Goal: Task Accomplishment & Management: Complete application form

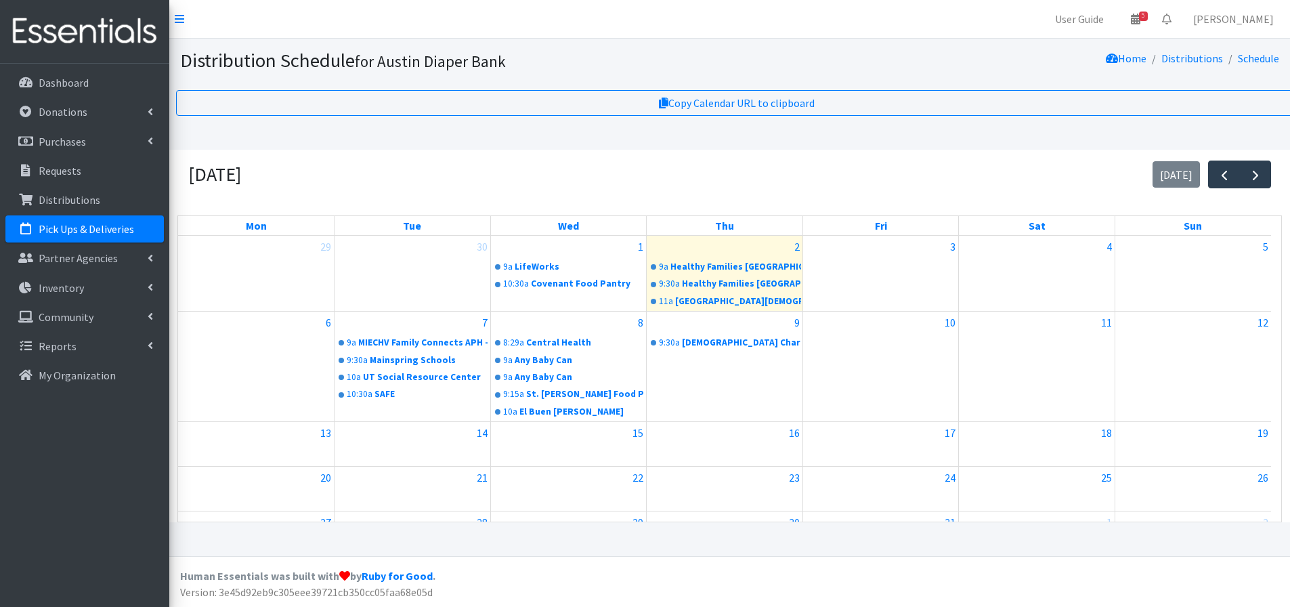
scroll to position [70, 0]
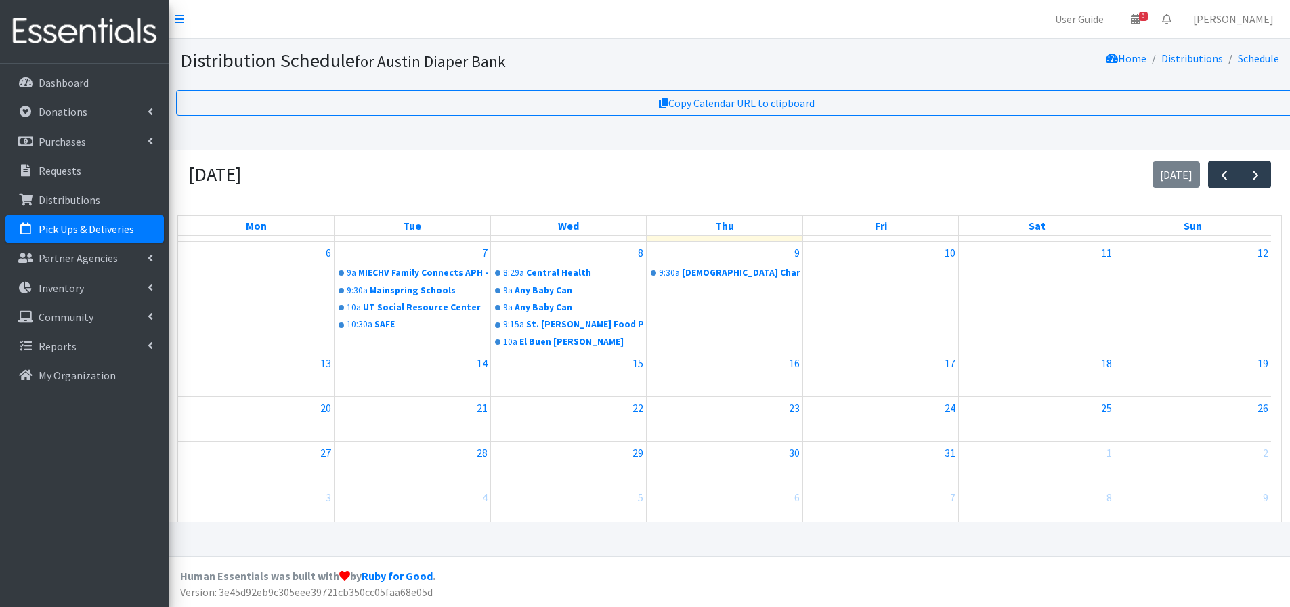
click at [98, 236] on link "Pick Ups & Deliveries" at bounding box center [84, 228] width 158 height 27
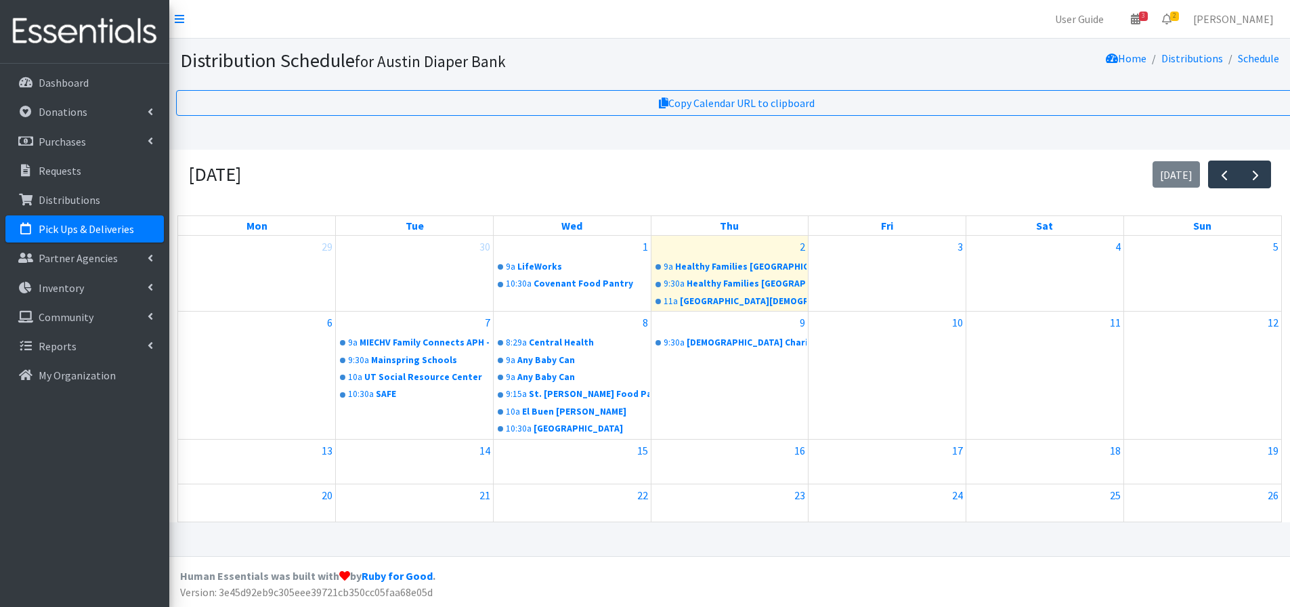
click at [79, 226] on p "Pick Ups & Deliveries" at bounding box center [86, 229] width 95 height 14
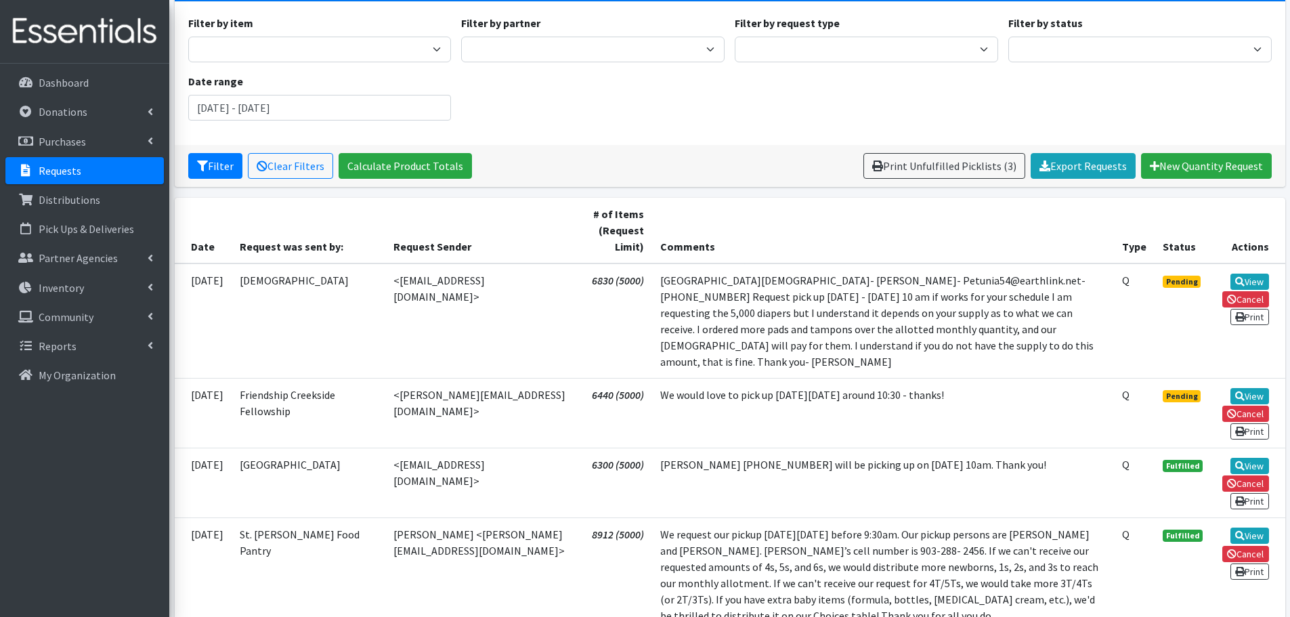
scroll to position [135, 0]
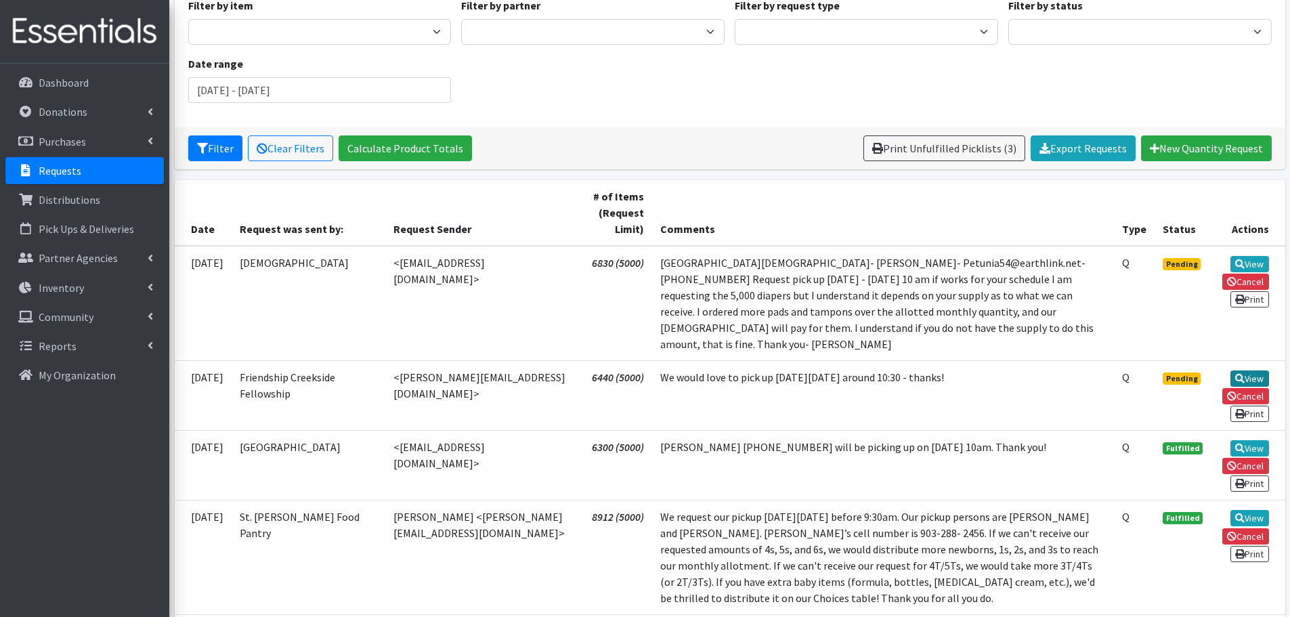
click at [1256, 370] on link "View" at bounding box center [1250, 378] width 39 height 16
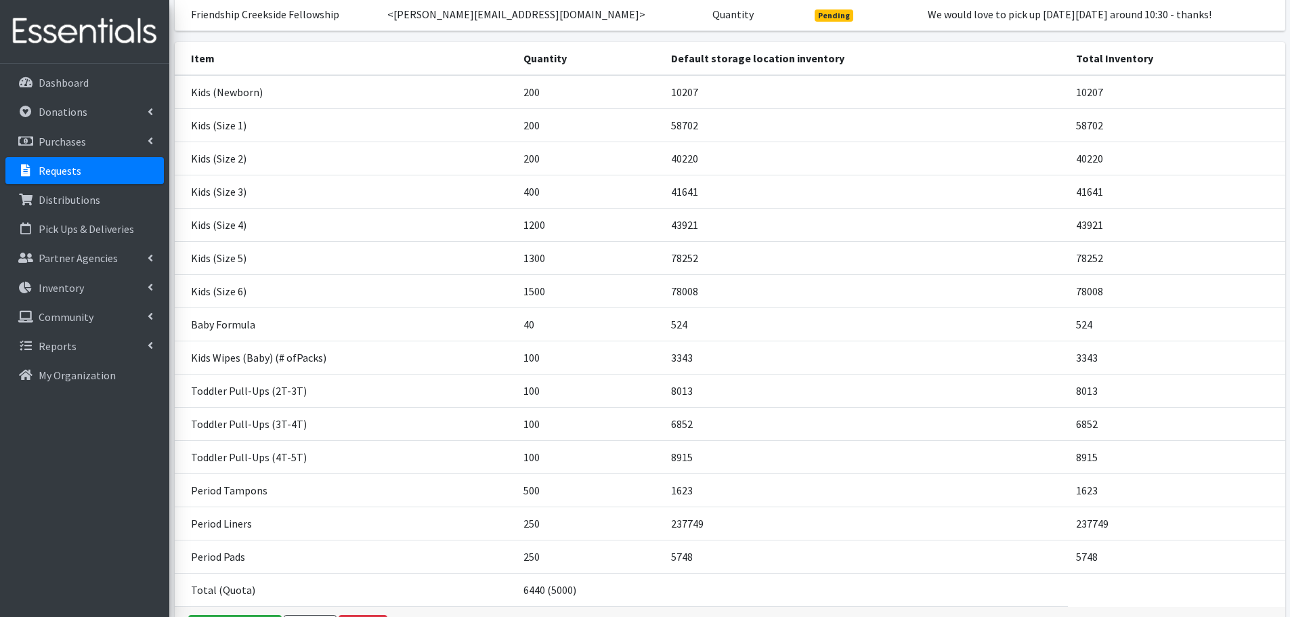
scroll to position [249, 0]
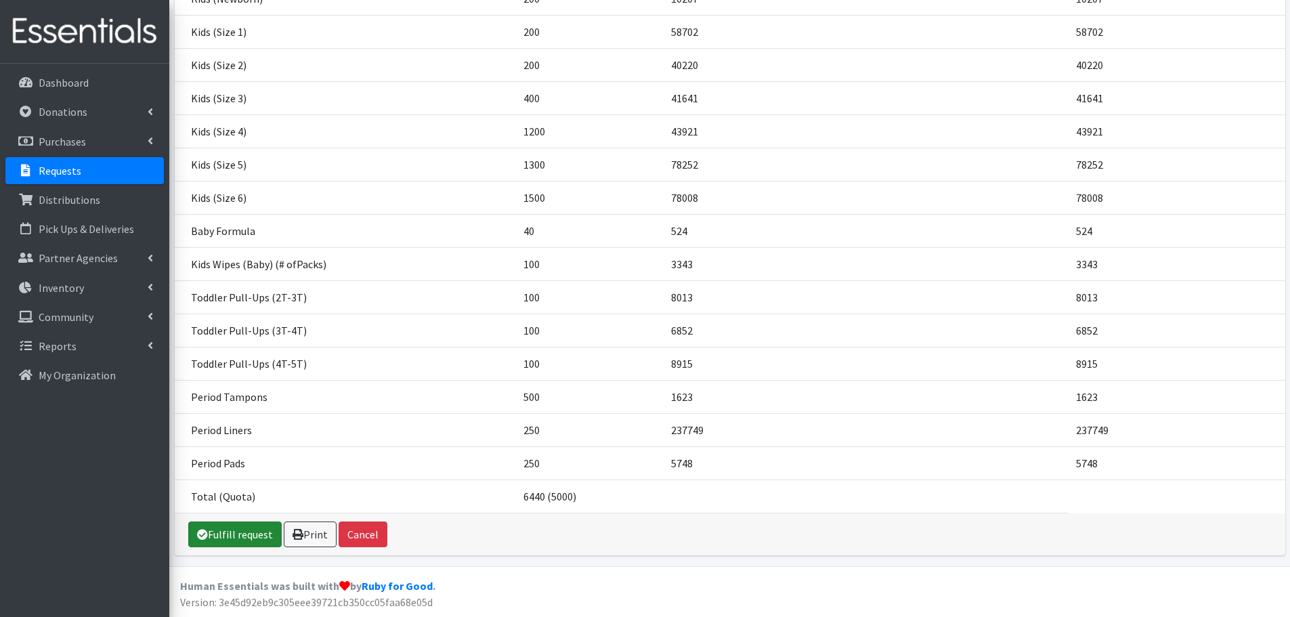
click at [236, 538] on link "Fulfill request" at bounding box center [234, 534] width 93 height 26
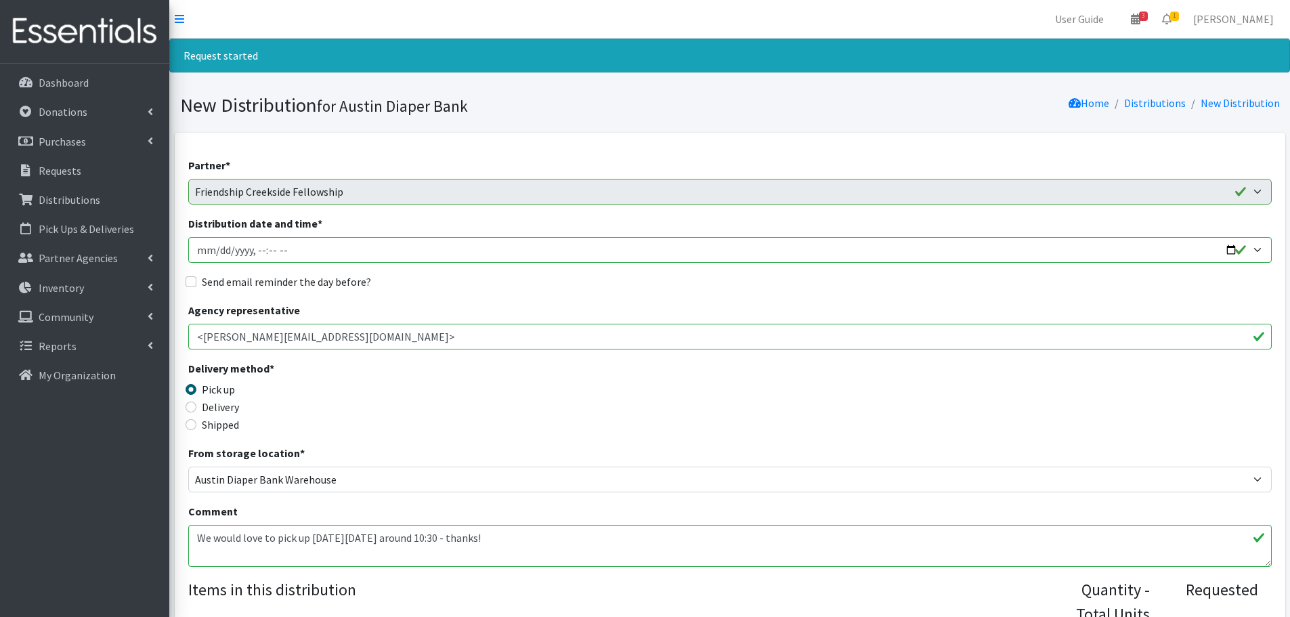
click at [1230, 249] on input "Distribution date and time *" at bounding box center [730, 250] width 1084 height 26
click at [268, 251] on input "Distribution date and time *" at bounding box center [730, 250] width 1084 height 26
type input "2025-10-08T11:00"
click at [190, 281] on input "Send email reminder the day before?" at bounding box center [191, 281] width 11 height 11
checkbox input "true"
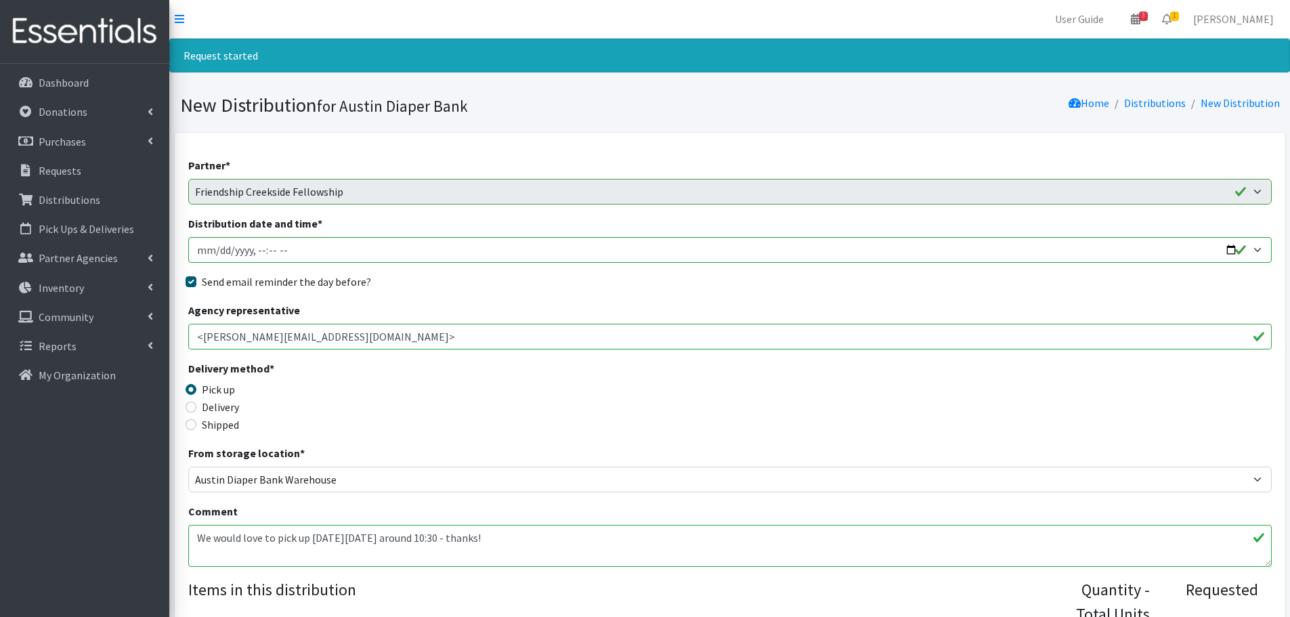
click at [539, 400] on div "Delivery method * Pick up Delivery Shipped Shipping cost" at bounding box center [730, 402] width 1084 height 85
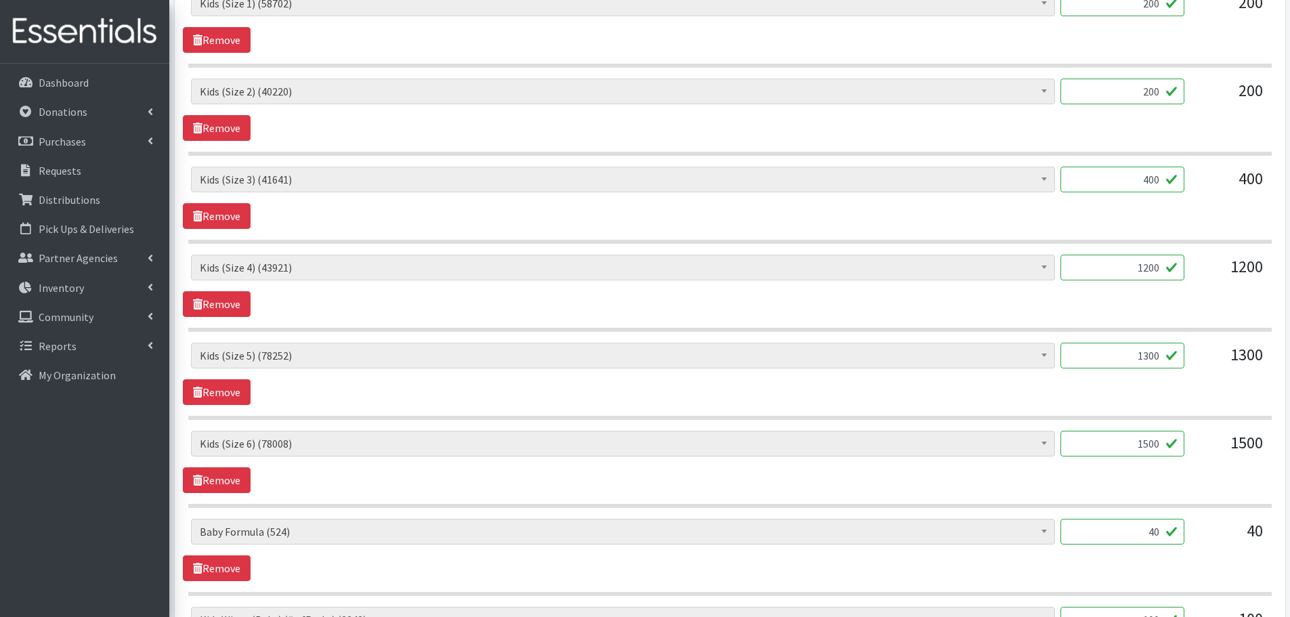
scroll to position [745, 0]
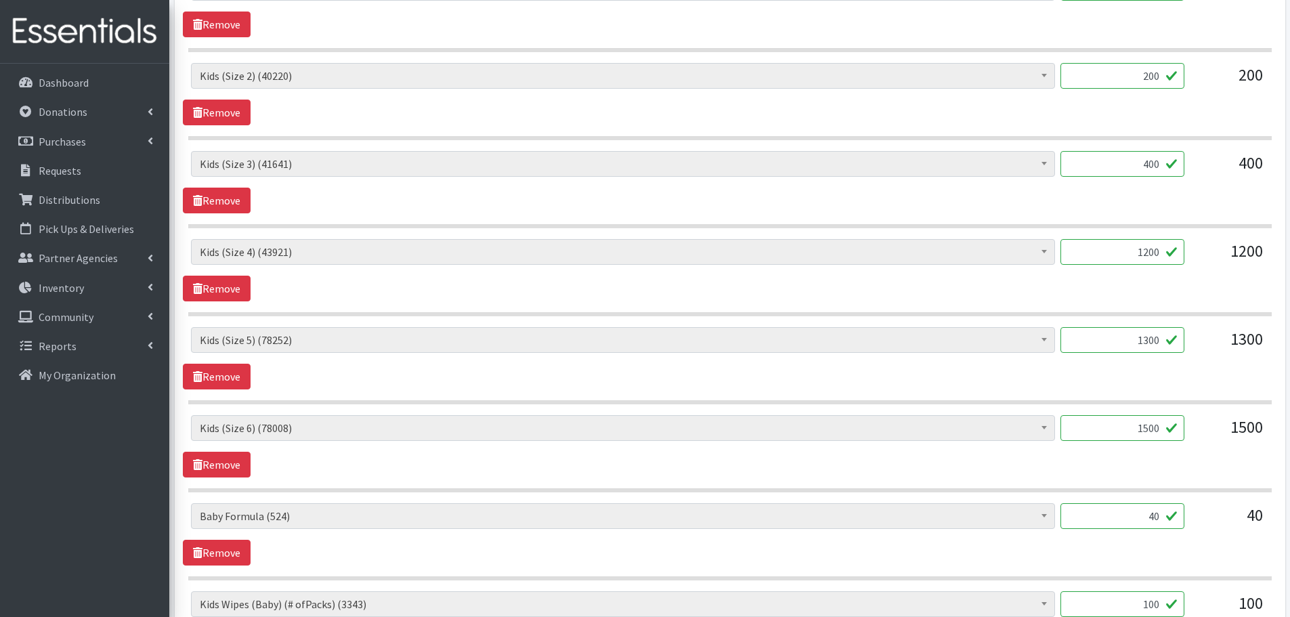
drag, startPoint x: 1130, startPoint y: 263, endPoint x: 1175, endPoint y: 260, distance: 45.5
click at [1175, 260] on input "1200" at bounding box center [1123, 252] width 124 height 26
type input "1000"
drag, startPoint x: 1138, startPoint y: 341, endPoint x: 1204, endPoint y: 349, distance: 66.9
click at [1204, 349] on div "Baby Formula (524) Kids (Newborn) (10207) Kids (Preemie) (313) Kids (Size 1) (5…" at bounding box center [729, 345] width 1077 height 37
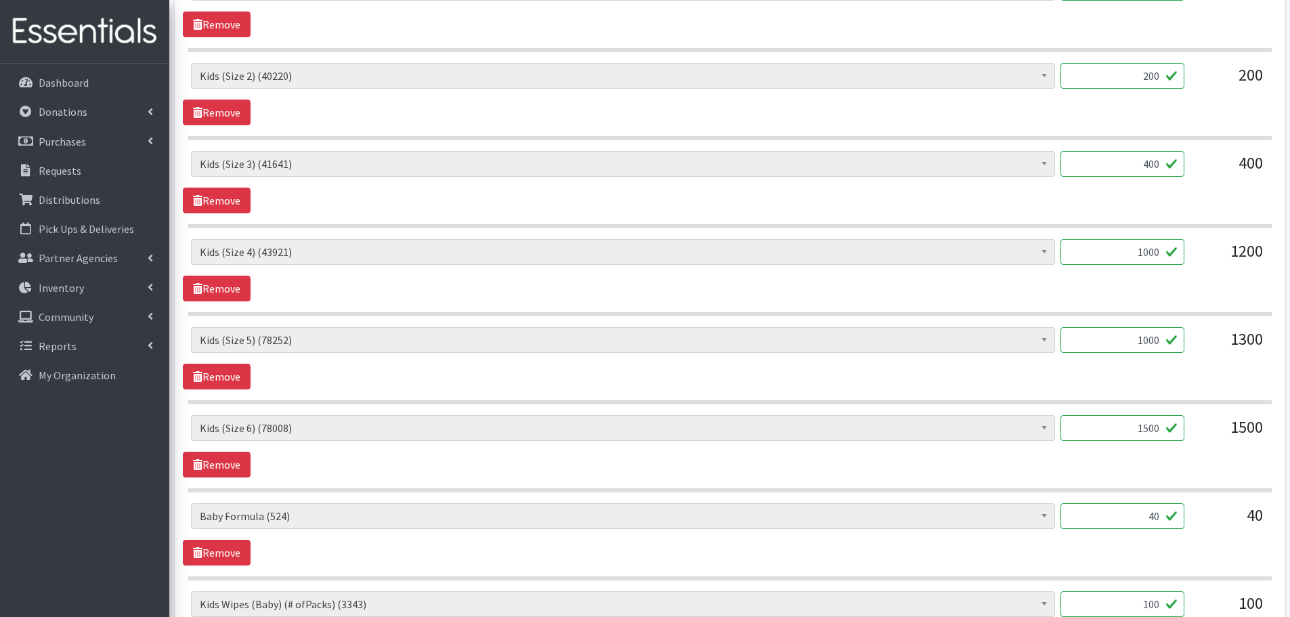
type input "1000"
drag, startPoint x: 1122, startPoint y: 421, endPoint x: 1191, endPoint y: 427, distance: 69.3
click at [1191, 427] on div "Baby Formula (524) Kids (Newborn) (10207) Kids (Preemie) (313) Kids (Size 1) (5…" at bounding box center [729, 433] width 1077 height 37
type input "1000"
click at [1170, 458] on div "Baby Formula (524) Kids (Newborn) (10207) Kids (Preemie) (313) Kids (Size 1) (5…" at bounding box center [730, 446] width 1094 height 62
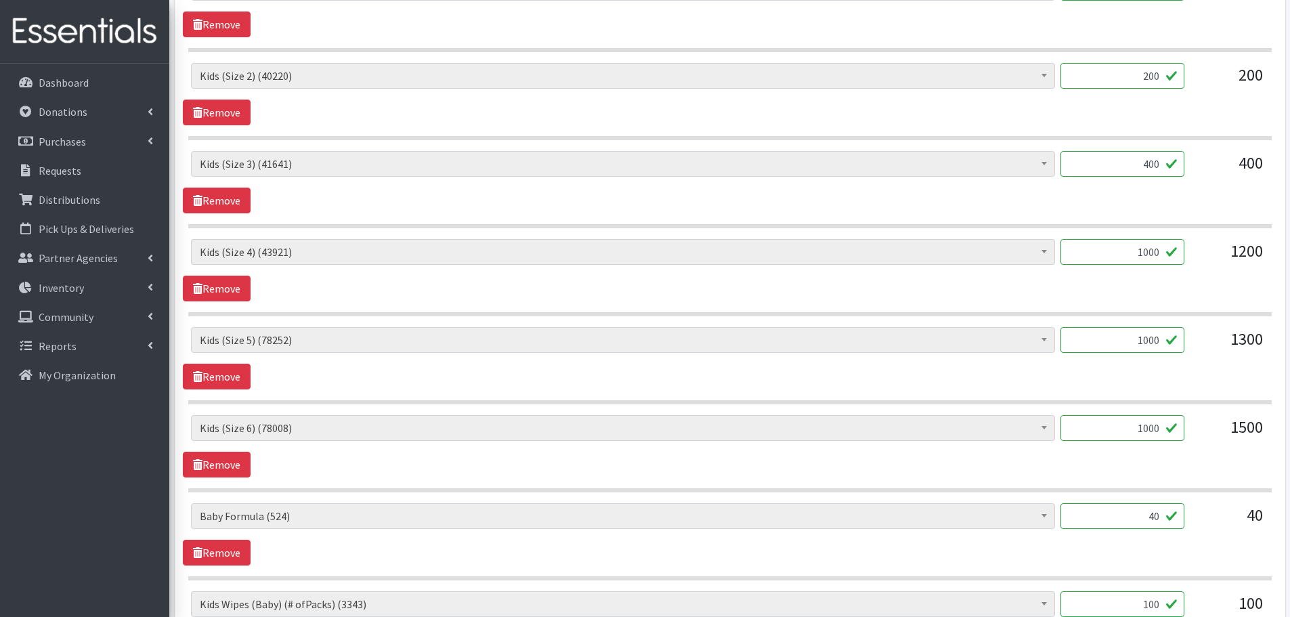
drag, startPoint x: 1137, startPoint y: 519, endPoint x: 1222, endPoint y: 535, distance: 86.1
click at [1222, 535] on div "Baby Formula (524) Kids (Newborn) (10207) Kids (Preemie) (313) Kids (Size 1) (5…" at bounding box center [729, 521] width 1077 height 37
type input "1"
click at [1222, 535] on div "40" at bounding box center [1229, 521] width 68 height 37
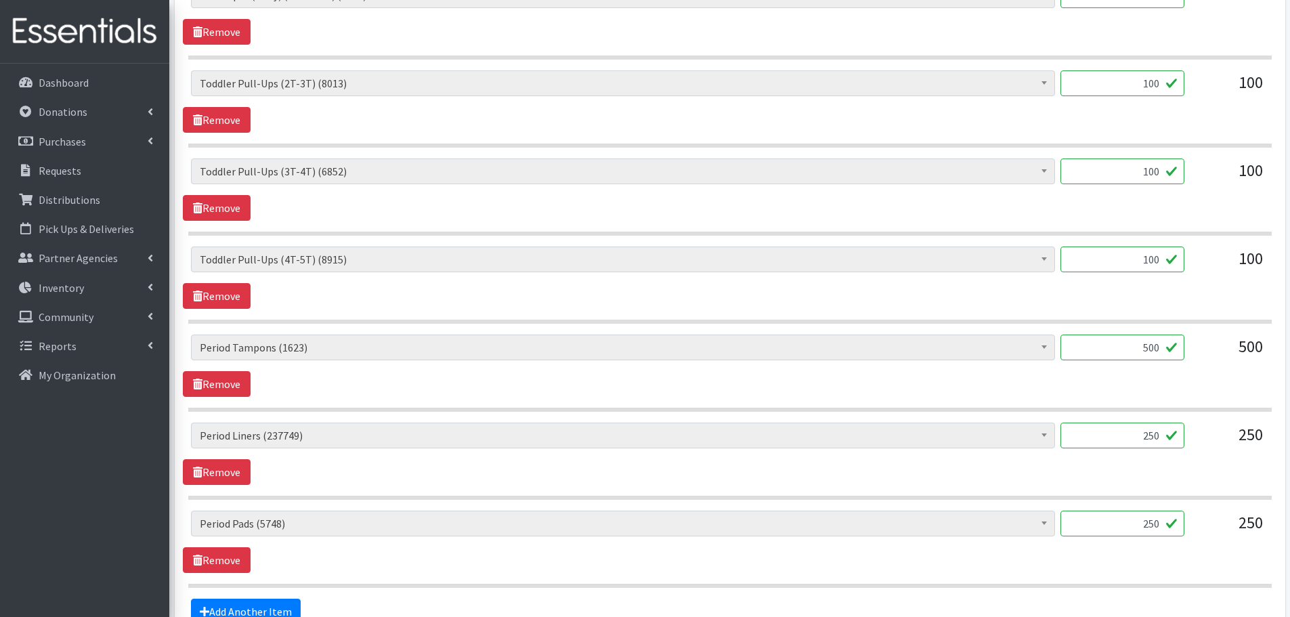
scroll to position [1354, 0]
drag, startPoint x: 1132, startPoint y: 342, endPoint x: 1231, endPoint y: 360, distance: 99.8
click at [1231, 360] on div "Baby Formula (524) Kids (Newborn) (10207) Kids (Preemie) (313) Kids (Size 1) (5…" at bounding box center [729, 352] width 1077 height 37
type input "1"
click at [1212, 376] on div "Baby Formula (524) Kids (Newborn) (10207) Kids (Preemie) (313) Kids (Size 1) (5…" at bounding box center [730, 365] width 1094 height 62
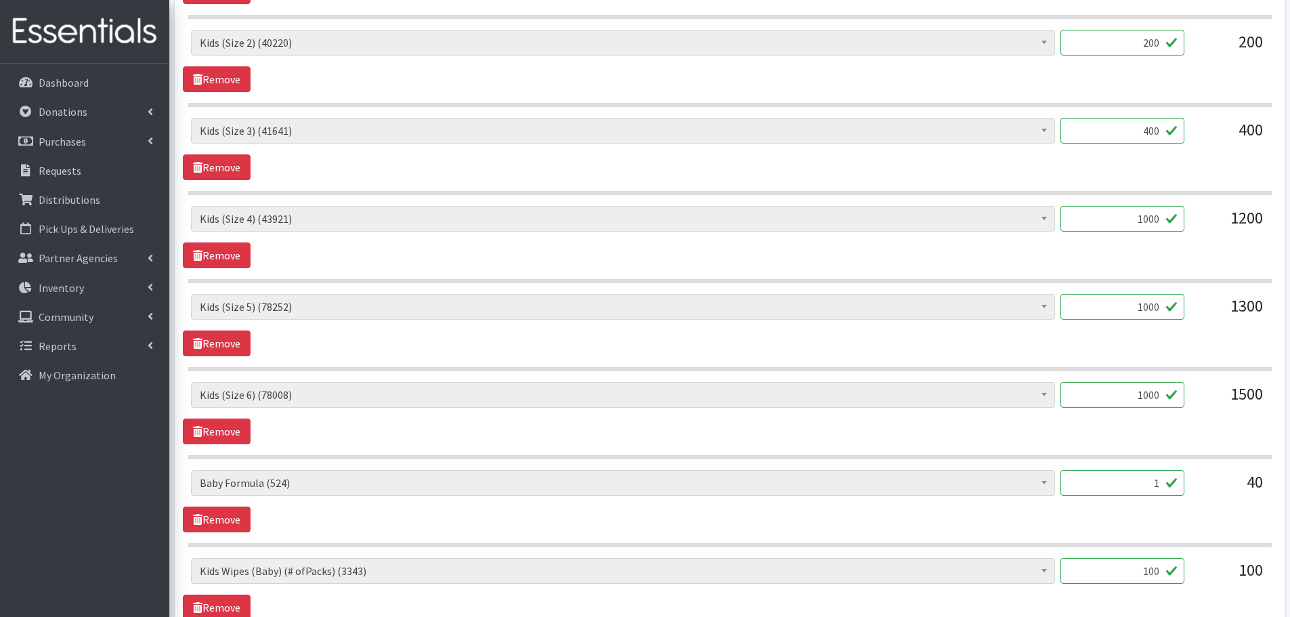
scroll to position [813, 0]
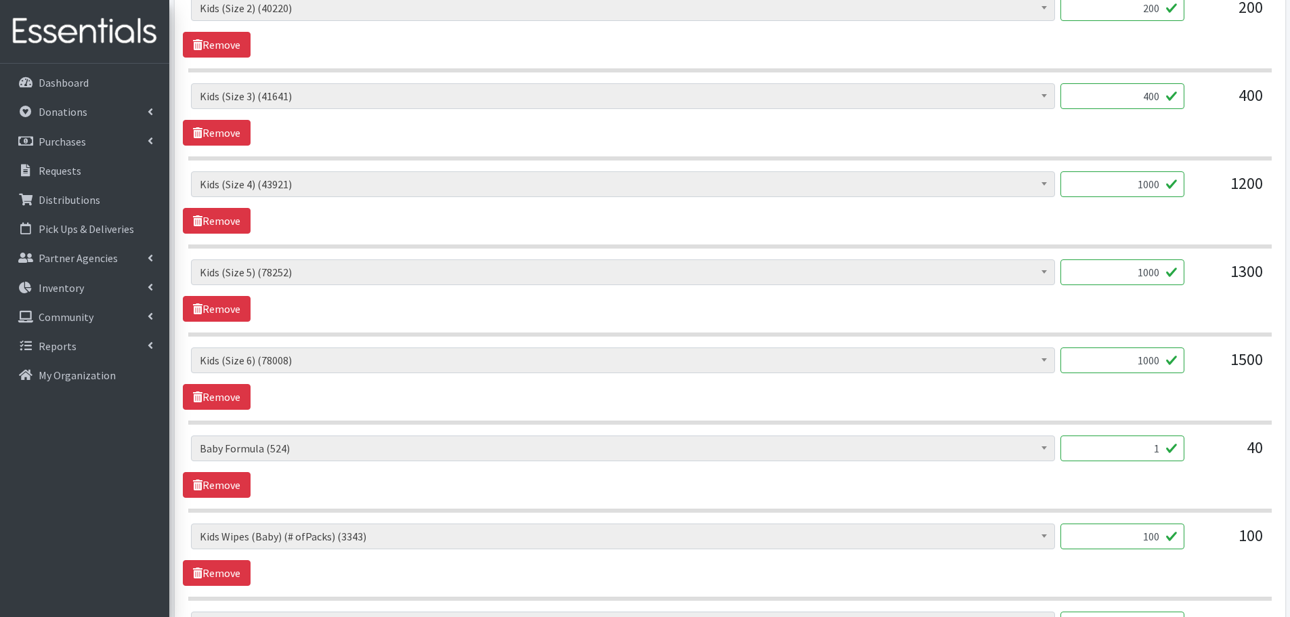
drag, startPoint x: 1142, startPoint y: 539, endPoint x: 1176, endPoint y: 534, distance: 33.6
click at [1176, 534] on input "100" at bounding box center [1123, 536] width 124 height 26
type input "80"
click at [1212, 576] on div "Baby Formula (524) Kids (Newborn) (10207) Kids (Preemie) (313) Kids (Size 1) (5…" at bounding box center [730, 554] width 1094 height 62
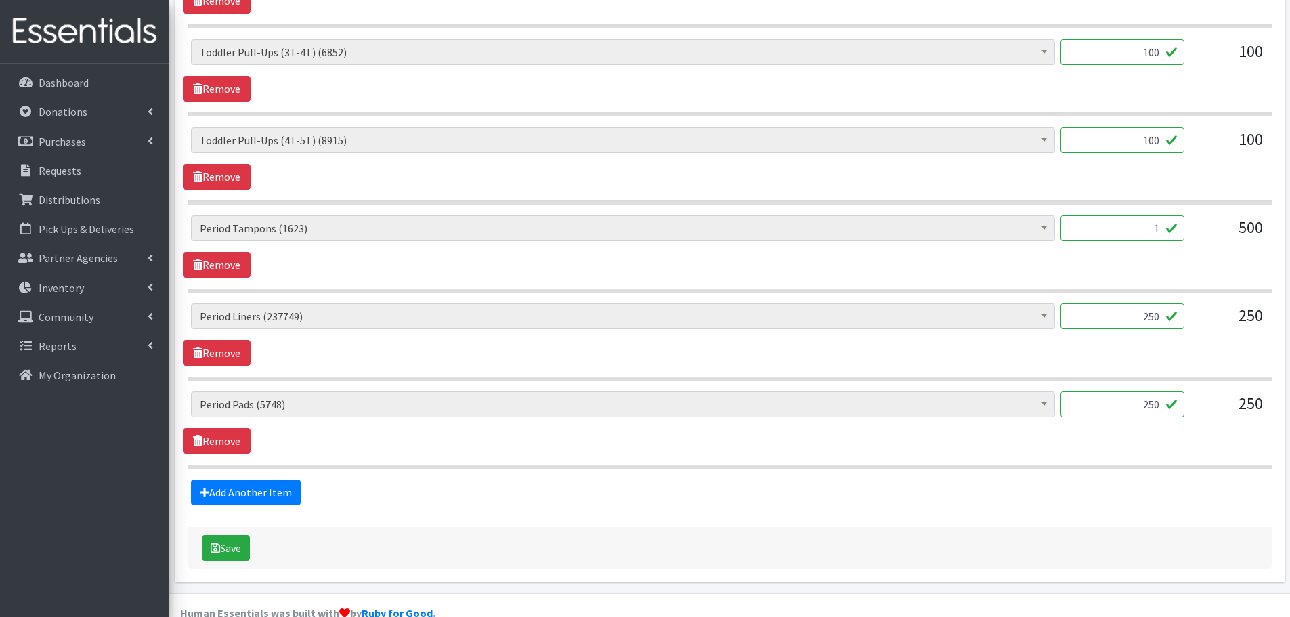
scroll to position [1500, 0]
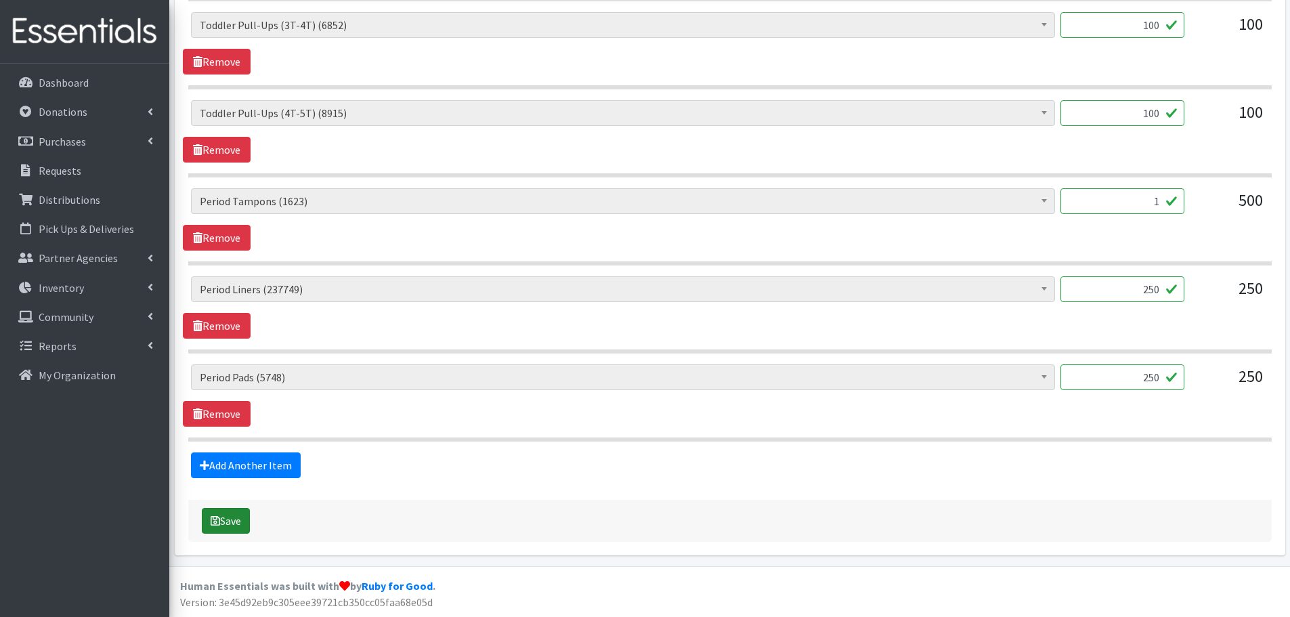
click at [234, 523] on button "Save" at bounding box center [226, 521] width 48 height 26
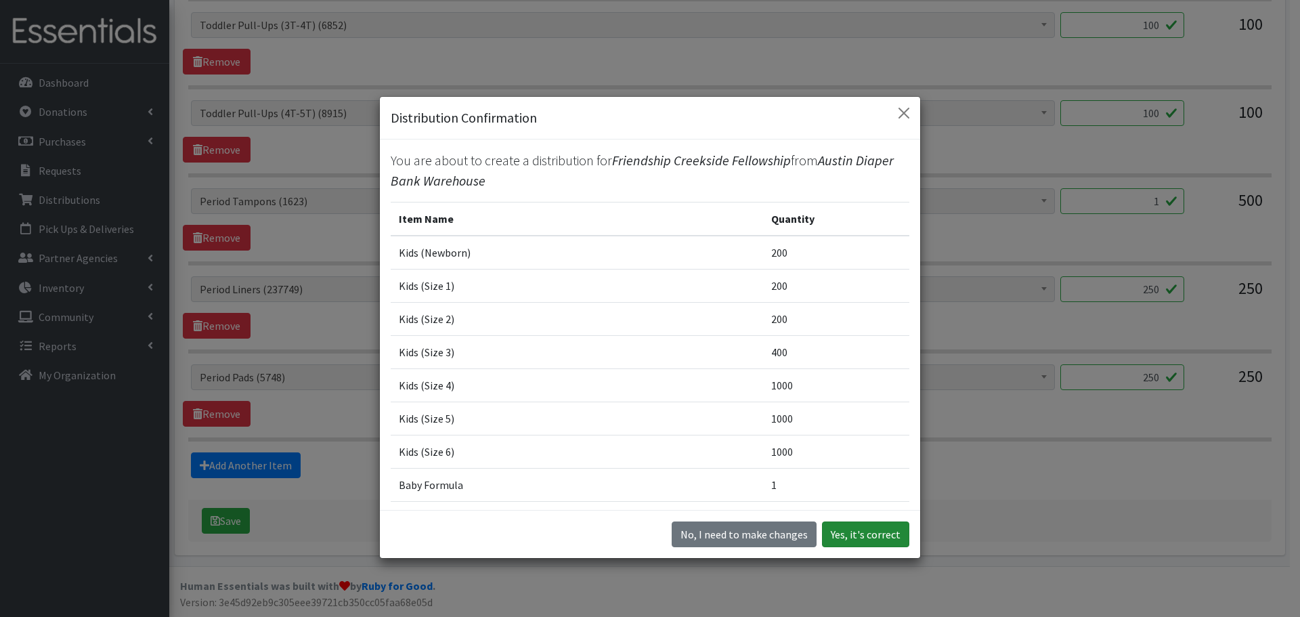
click at [859, 535] on button "Yes, it's correct" at bounding box center [865, 534] width 87 height 26
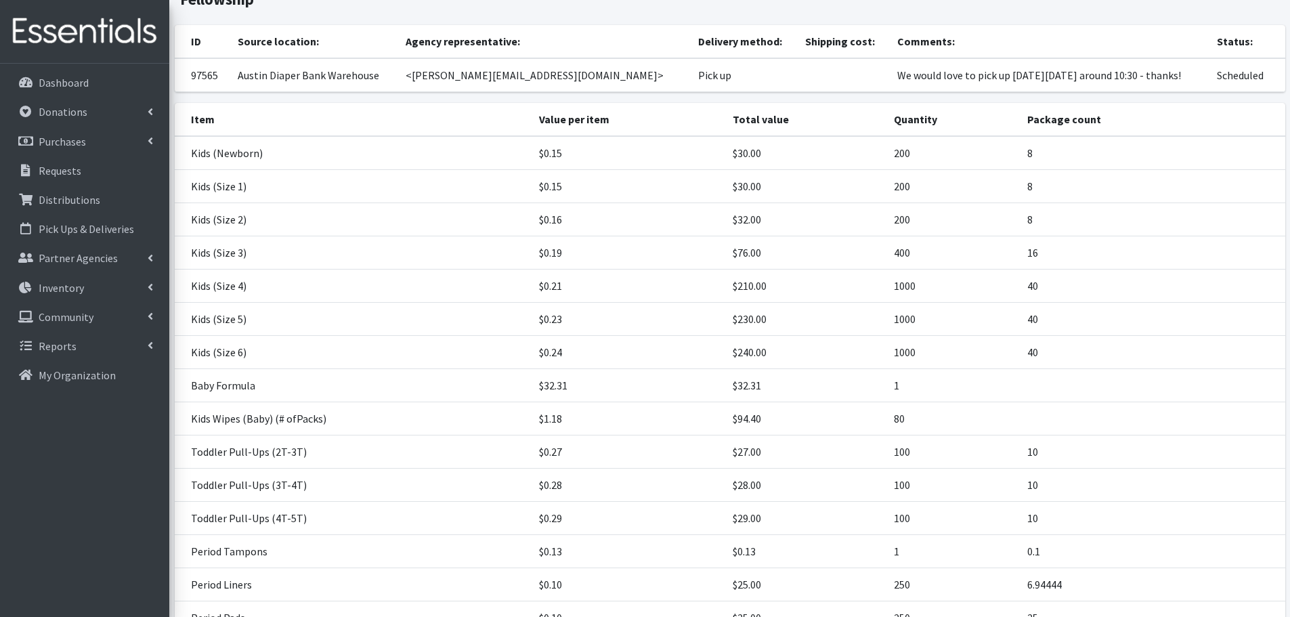
scroll to position [285, 0]
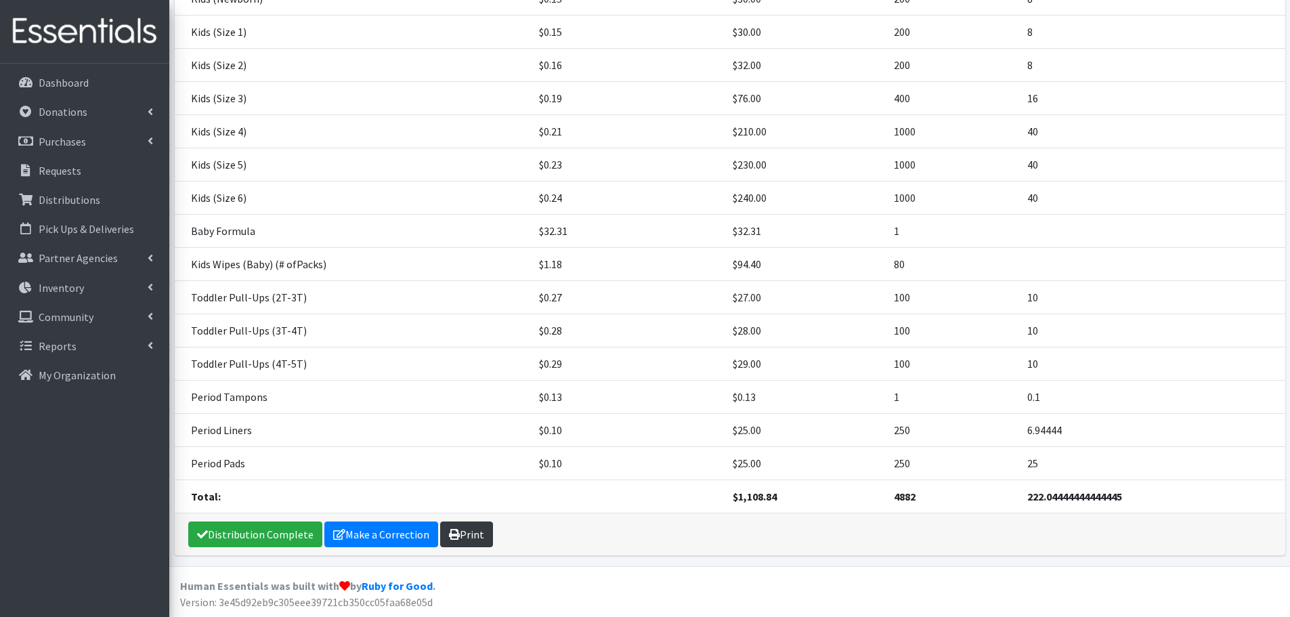
click at [474, 533] on link "Print" at bounding box center [466, 534] width 53 height 26
click at [69, 169] on p "Requests" at bounding box center [60, 171] width 43 height 14
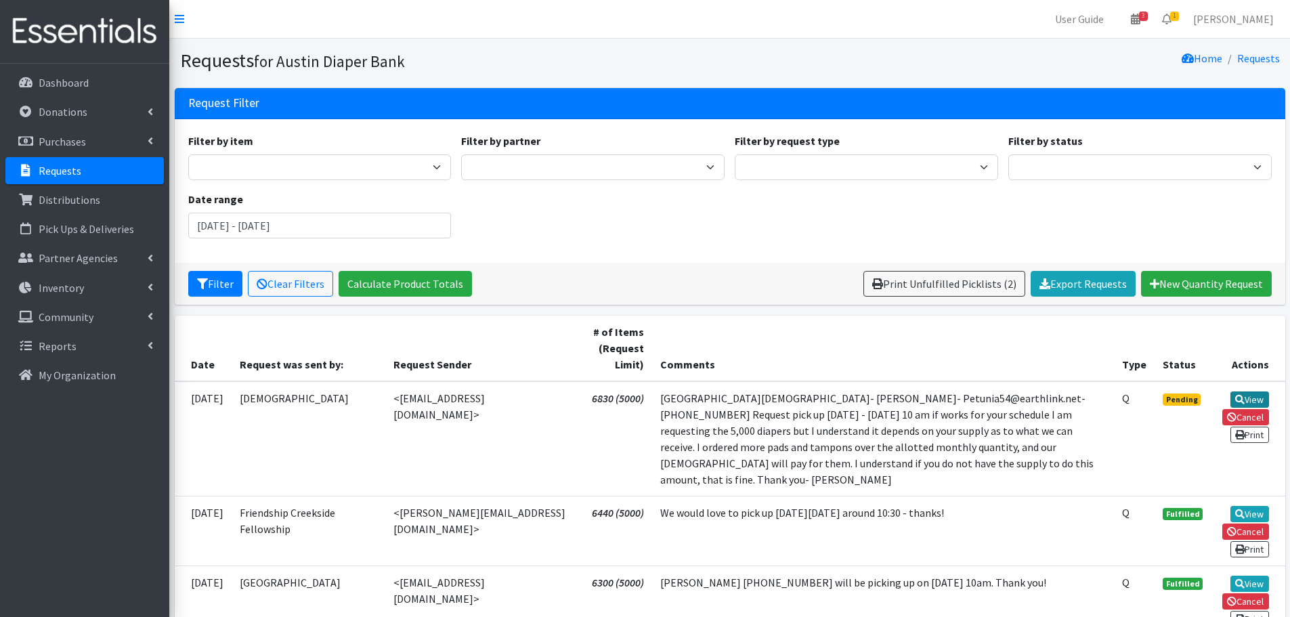
click at [1257, 404] on link "View" at bounding box center [1250, 399] width 39 height 16
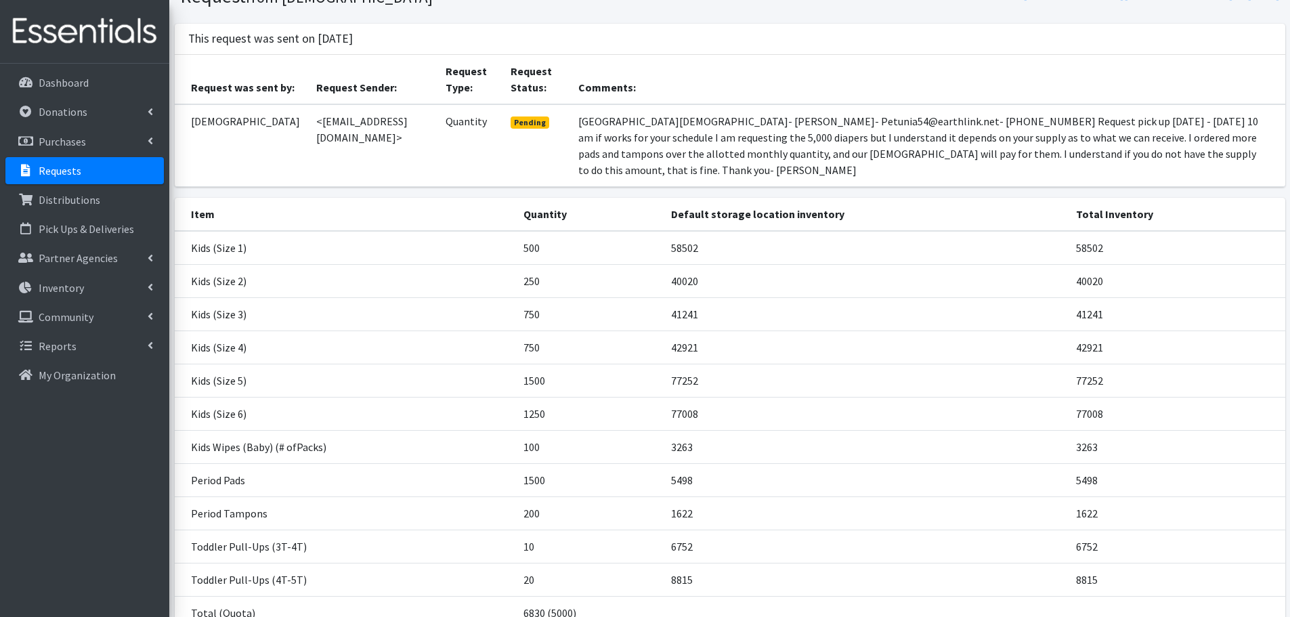
scroll to position [165, 0]
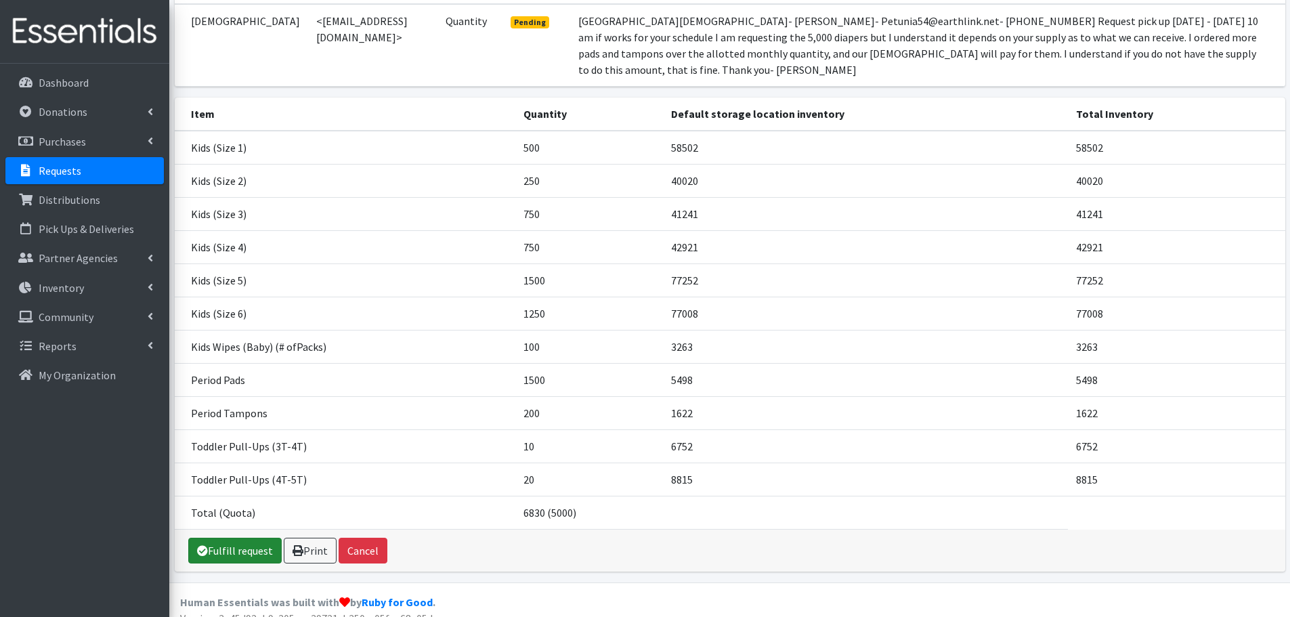
click at [228, 538] on link "Fulfill request" at bounding box center [234, 551] width 93 height 26
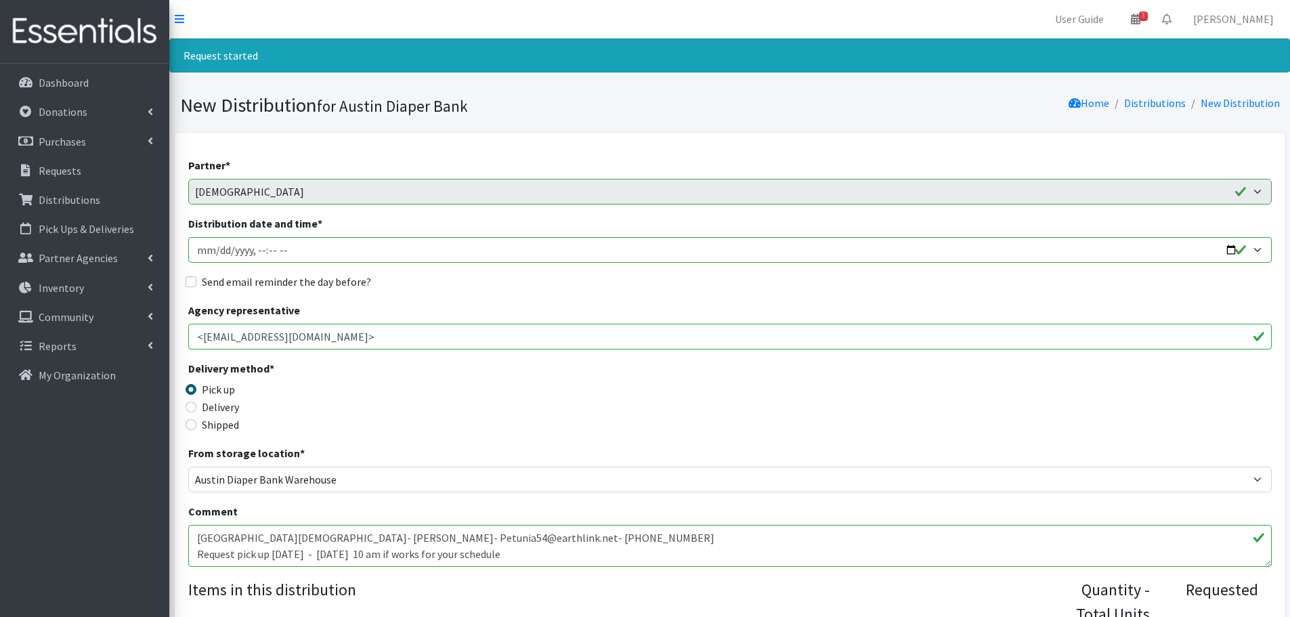
click at [1226, 248] on input "Distribution date and time *" at bounding box center [730, 250] width 1084 height 26
click at [259, 251] on input "Distribution date and time *" at bounding box center [730, 250] width 1084 height 26
type input "2025-10-07T10:15"
click at [194, 280] on input "Send email reminder the day before?" at bounding box center [191, 281] width 11 height 11
checkbox input "true"
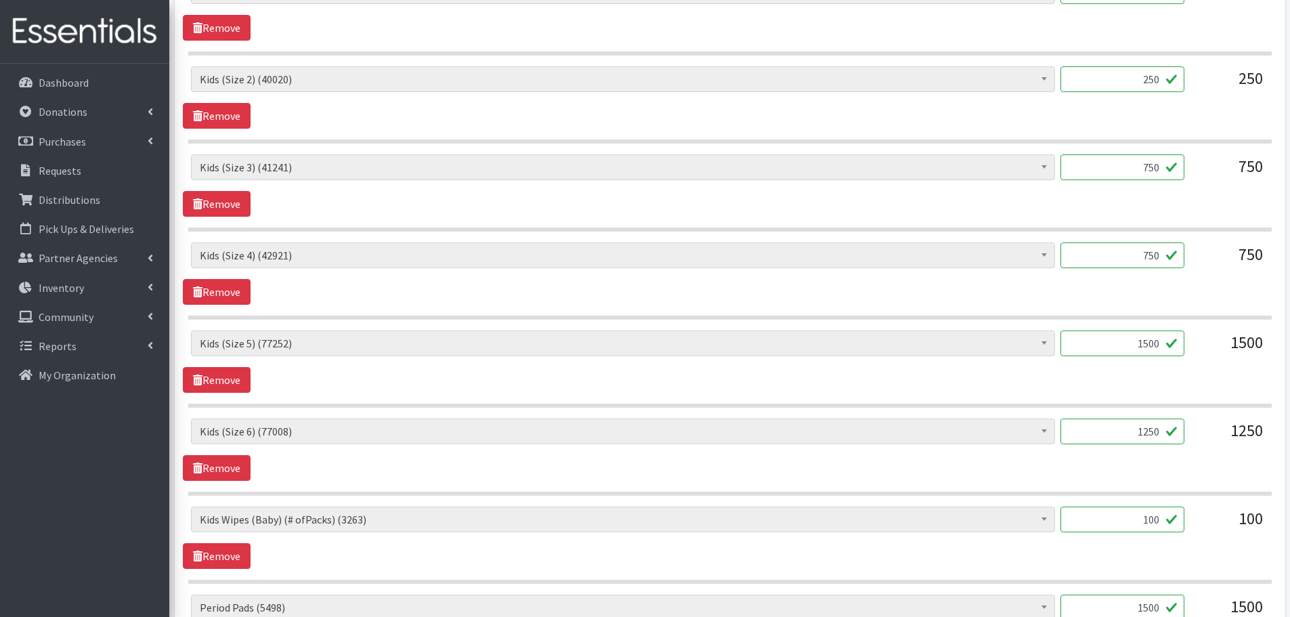
scroll to position [677, 0]
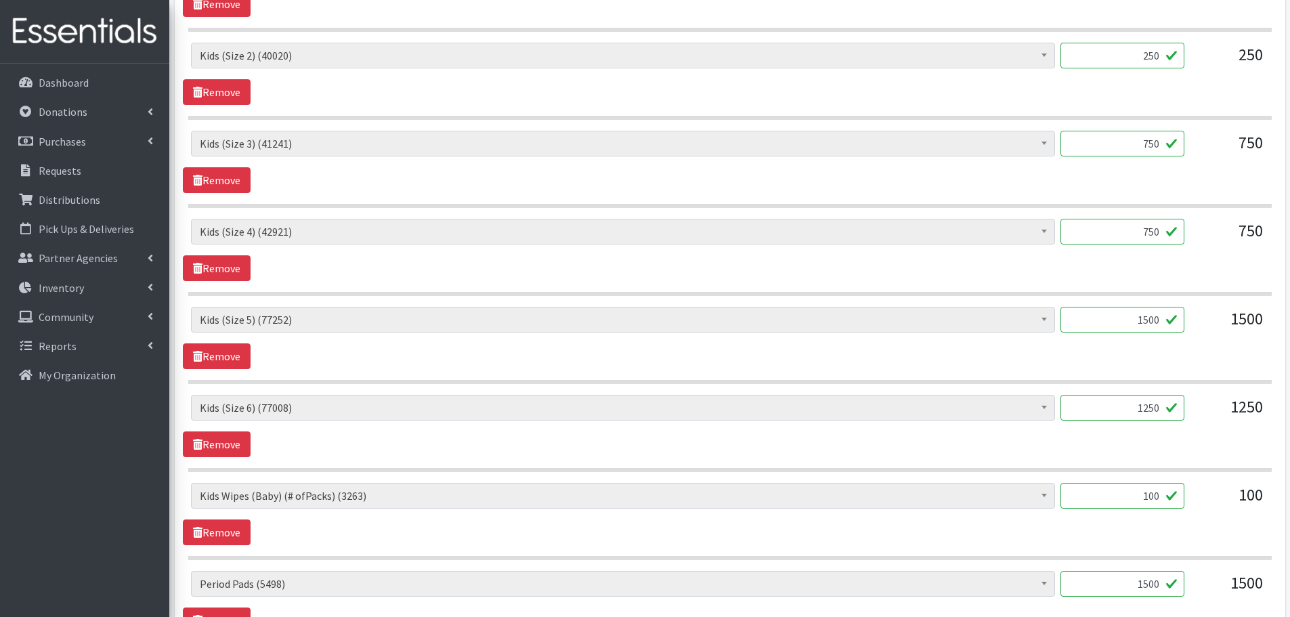
drag, startPoint x: 1137, startPoint y: 410, endPoint x: 1200, endPoint y: 404, distance: 63.3
click at [1200, 404] on div "Baby Formula (523) Kids (Newborn) (10007) Kids (Preemie) (313) Kids (Size 1) (5…" at bounding box center [729, 413] width 1077 height 37
type input "1000"
drag, startPoint x: 1134, startPoint y: 313, endPoint x: 1194, endPoint y: 324, distance: 61.2
click at [1194, 324] on div "Baby Formula (523) Kids (Newborn) (10007) Kids (Preemie) (313) Kids (Size 1) (5…" at bounding box center [729, 325] width 1077 height 37
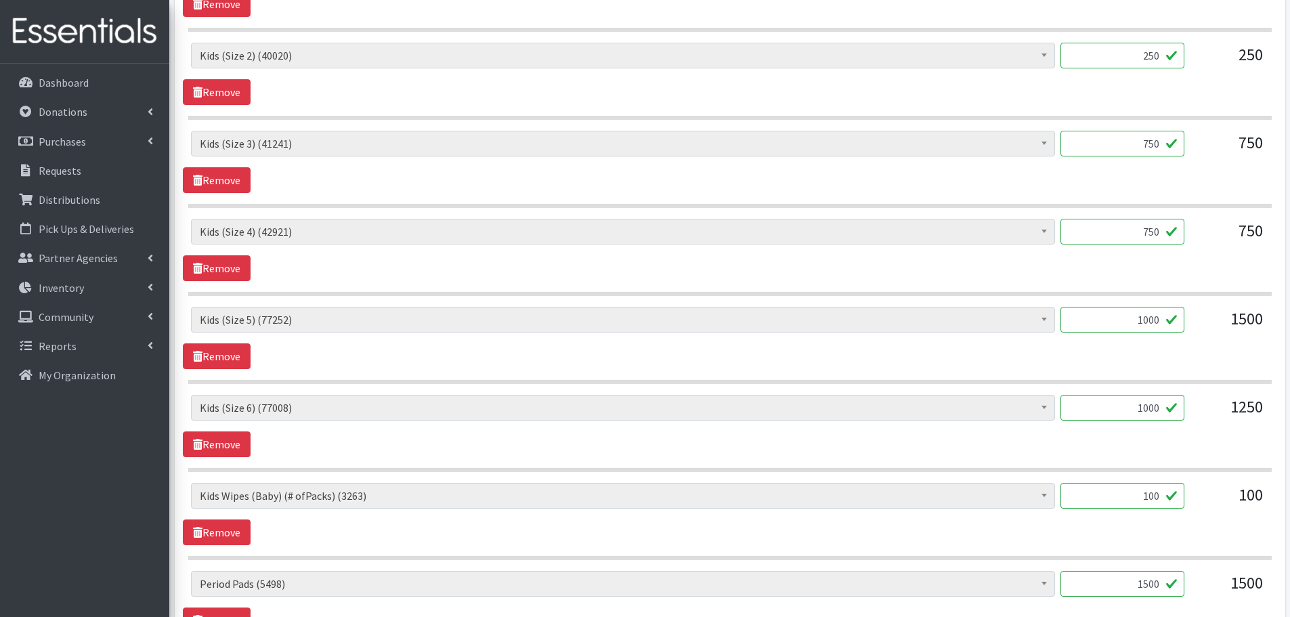
type input "1000"
click at [1194, 324] on div "Baby Formula (523) Kids (Newborn) (10007) Kids (Preemie) (313) Kids (Size 1) (5…" at bounding box center [729, 325] width 1077 height 37
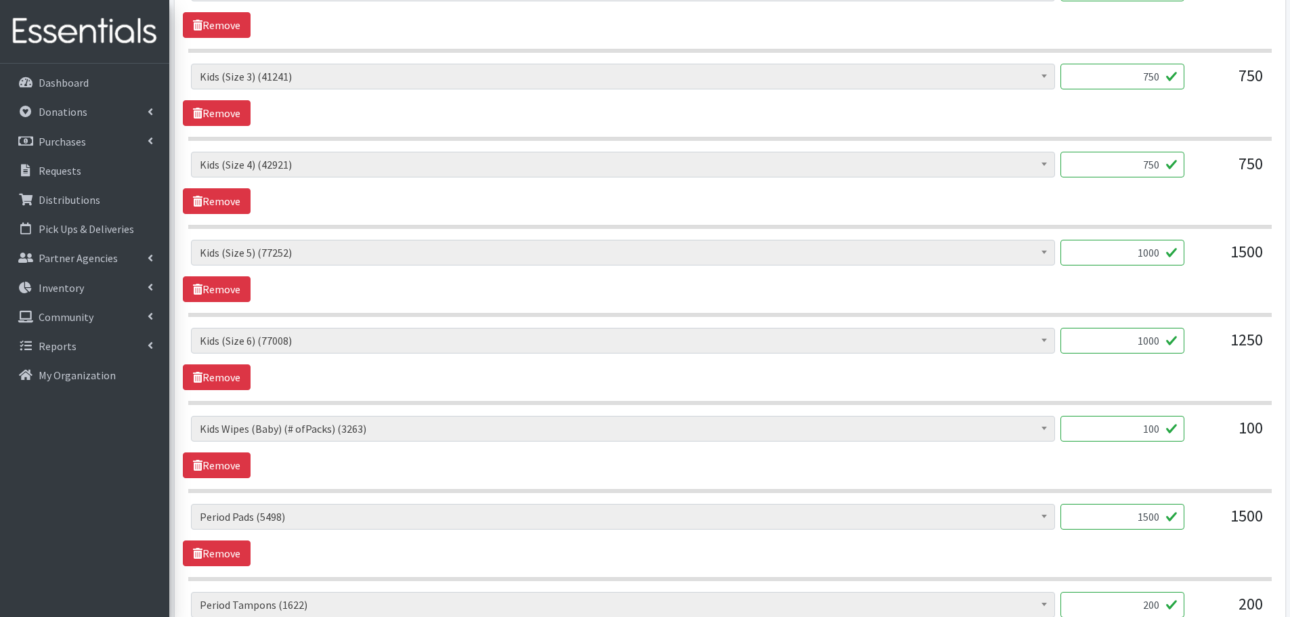
scroll to position [745, 0]
drag, startPoint x: 1137, startPoint y: 422, endPoint x: 1195, endPoint y: 440, distance: 60.8
click at [1195, 440] on div "Baby Formula (523) Kids (Newborn) (10007) Kids (Preemie) (313) Kids (Size 1) (5…" at bounding box center [729, 433] width 1077 height 37
type input "85"
click at [1195, 440] on div "100" at bounding box center [1229, 433] width 68 height 37
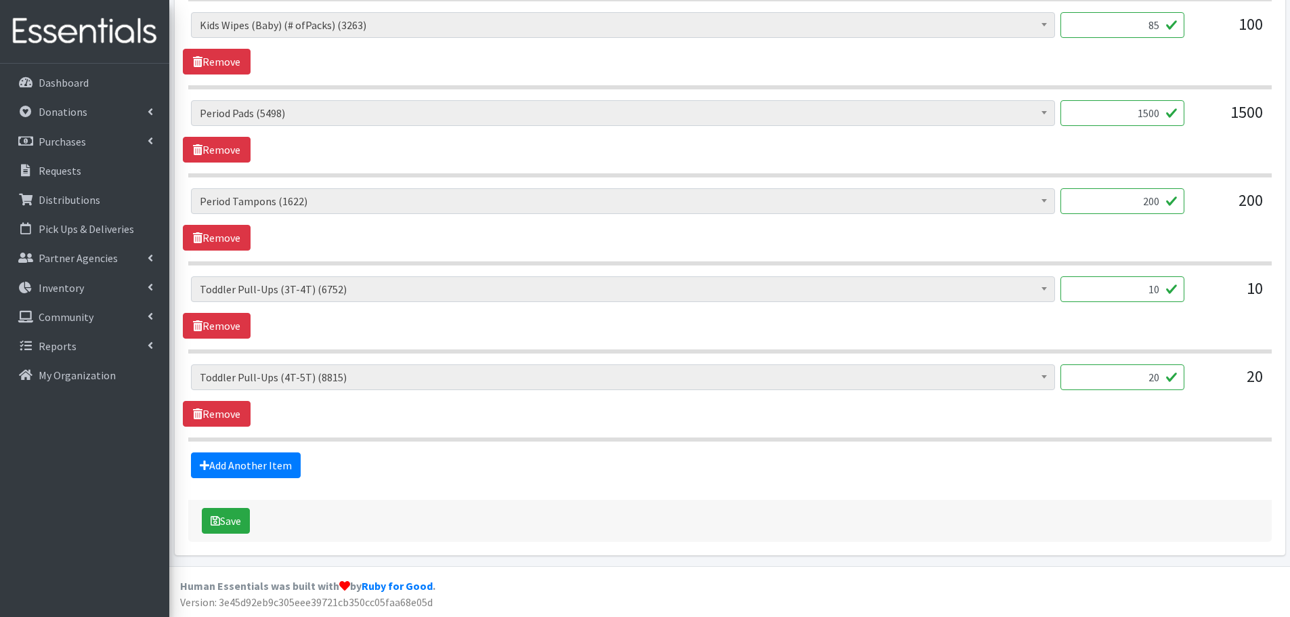
scroll to position [1012, 0]
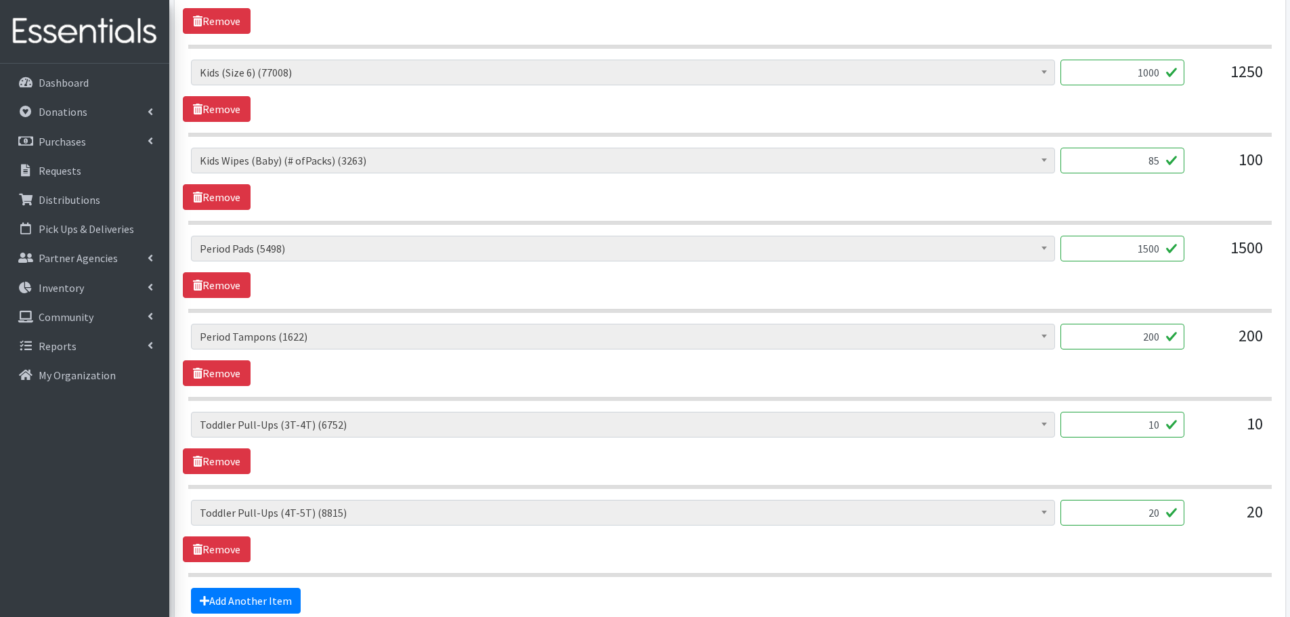
drag, startPoint x: 1136, startPoint y: 254, endPoint x: 1186, endPoint y: 257, distance: 49.5
click at [1186, 257] on div "Baby Formula (523) Kids (Newborn) (10007) Kids (Preemie) (313) Kids (Size 1) (5…" at bounding box center [729, 254] width 1077 height 37
type input "1"
click at [1170, 281] on div "Baby Formula (523) Kids (Newborn) (10007) Kids (Preemie) (313) Kids (Size 1) (5…" at bounding box center [730, 267] width 1094 height 62
drag, startPoint x: 1140, startPoint y: 343, endPoint x: 1203, endPoint y: 349, distance: 64.0
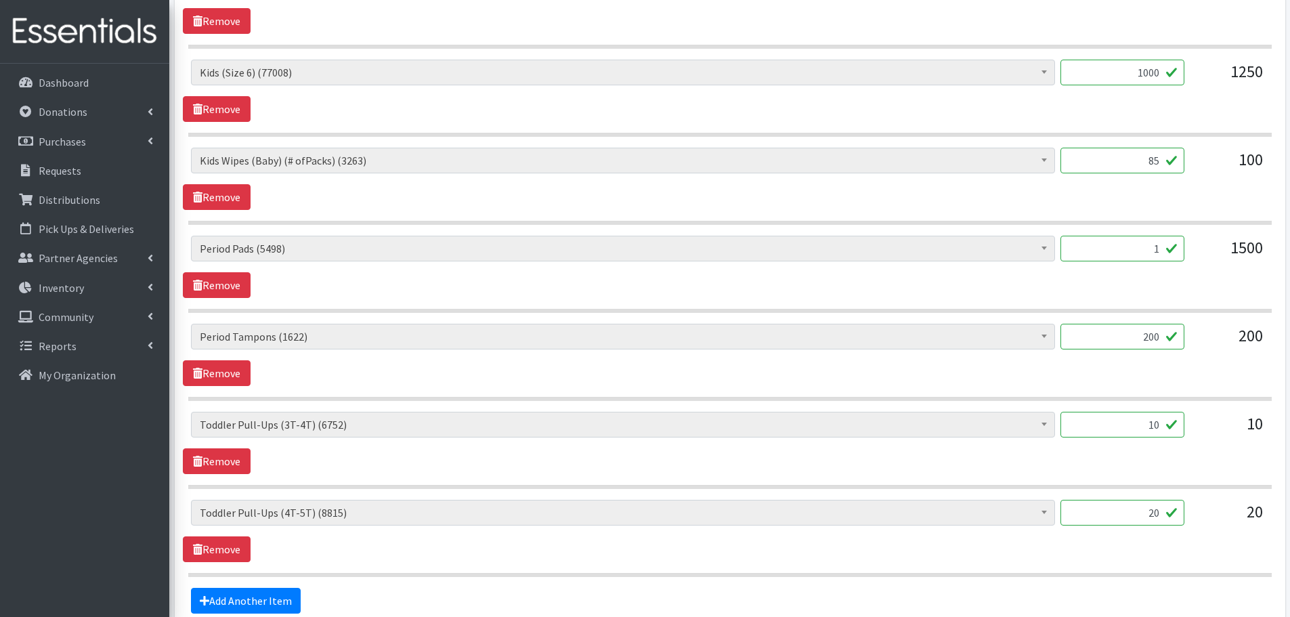
click at [1203, 349] on div "Baby Formula (523) Kids (Newborn) (10007) Kids (Preemie) (313) Kids (Size 1) (5…" at bounding box center [729, 342] width 1077 height 37
type input "1"
click at [1191, 362] on div "Baby Formula (523) Kids (Newborn) (10007) Kids (Preemie) (313) Kids (Size 1) (5…" at bounding box center [730, 355] width 1094 height 62
click at [1180, 362] on div "Baby Formula (523) Kids (Newborn) (10007) Kids (Preemie) (313) Kids (Size 1) (5…" at bounding box center [730, 355] width 1094 height 62
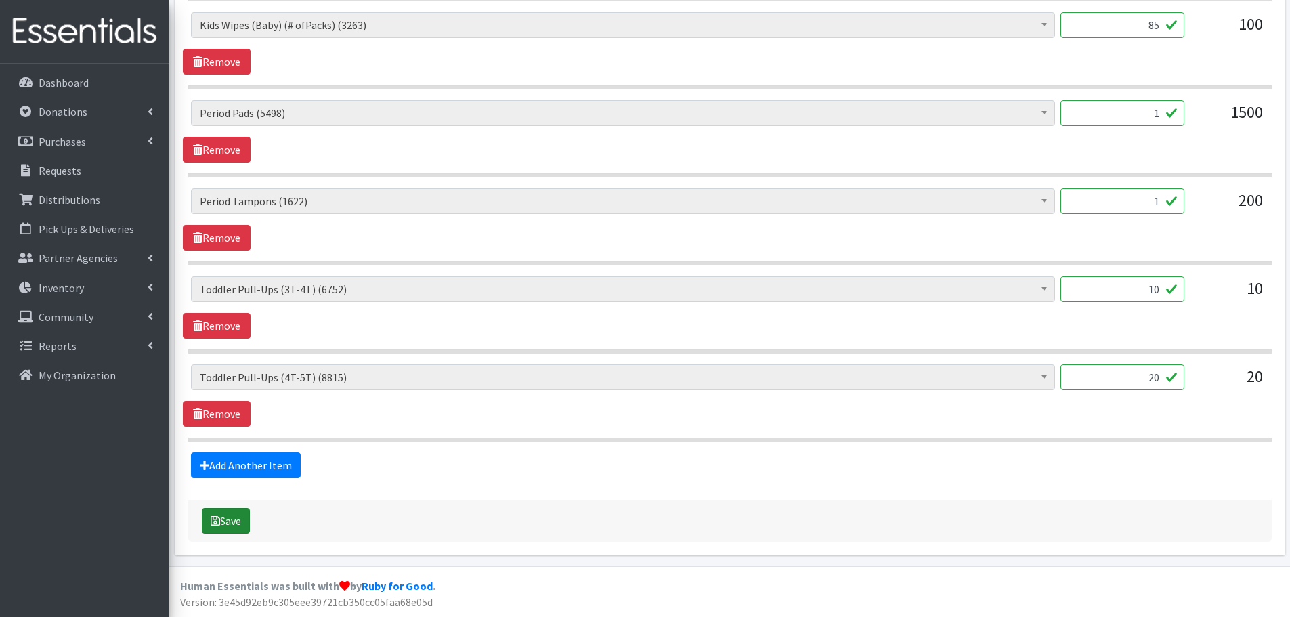
click at [229, 513] on button "Save" at bounding box center [226, 521] width 48 height 26
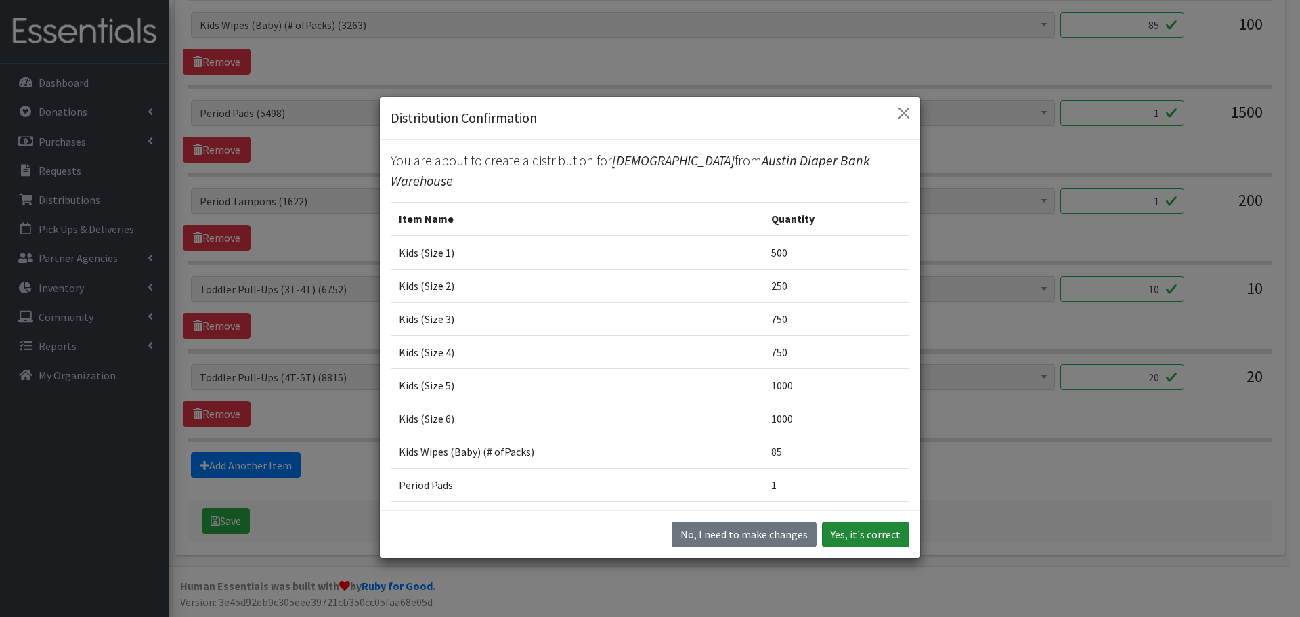
click at [865, 542] on button "Yes, it's correct" at bounding box center [865, 534] width 87 height 26
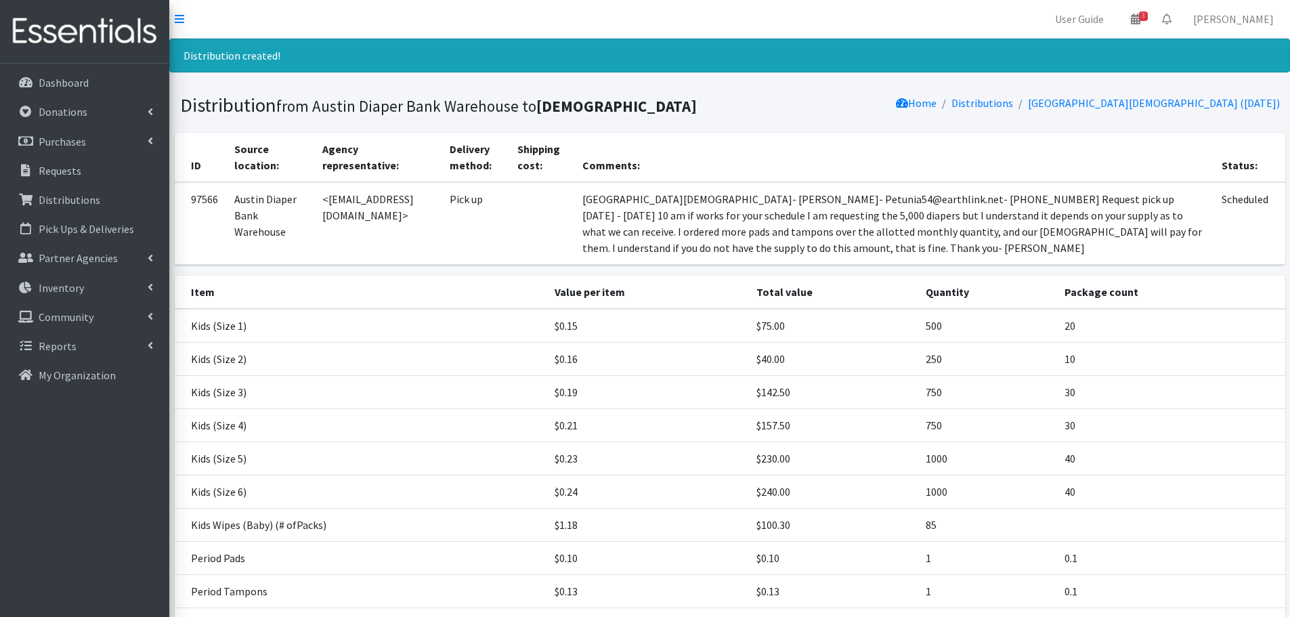
scroll to position [217, 0]
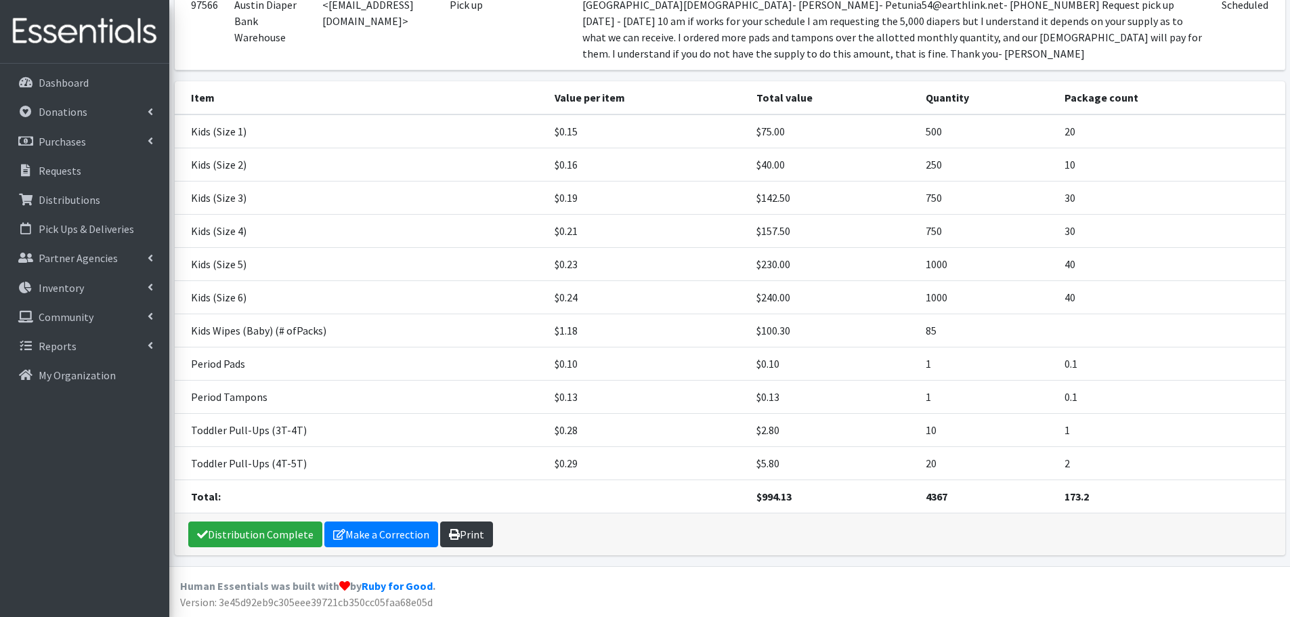
click at [471, 530] on link "Print" at bounding box center [466, 534] width 53 height 26
click at [54, 173] on p "Requests" at bounding box center [60, 171] width 43 height 14
